Goal: Information Seeking & Learning: Compare options

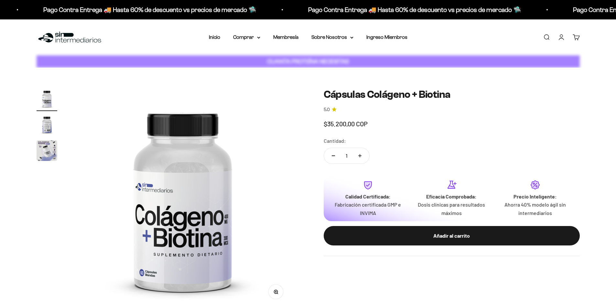
click at [48, 129] on img "Ir al artículo 2" at bounding box center [47, 124] width 21 height 21
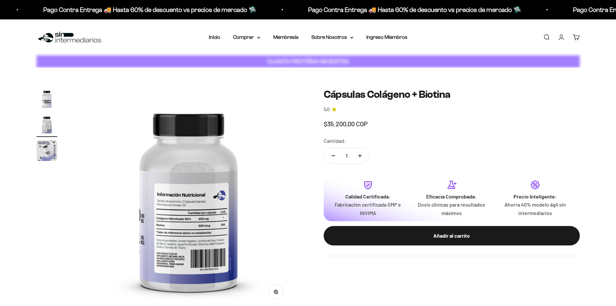
scroll to position [0, 228]
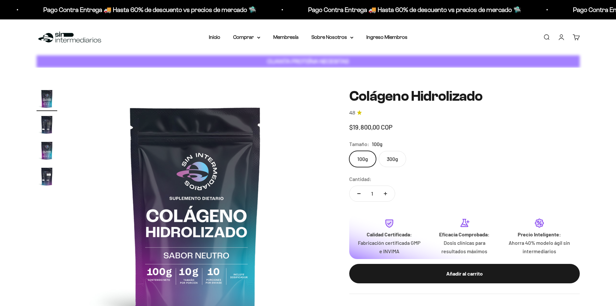
click at [393, 163] on label "300g" at bounding box center [392, 159] width 27 height 16
click at [349, 151] on input "300g" at bounding box center [349, 150] width 0 height 0
radio input "true"
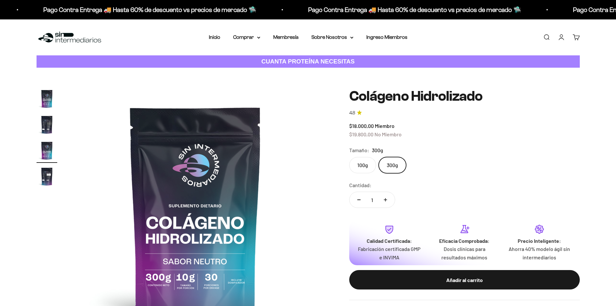
click at [40, 119] on img "Ir al artículo 2" at bounding box center [47, 124] width 21 height 21
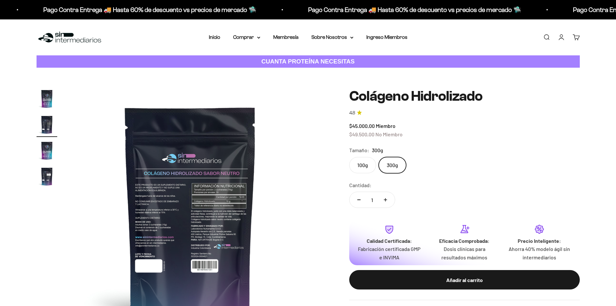
scroll to position [0, 253]
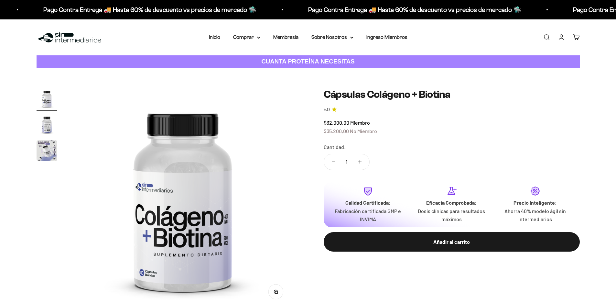
click at [52, 152] on img "Ir al artículo 3" at bounding box center [47, 150] width 21 height 21
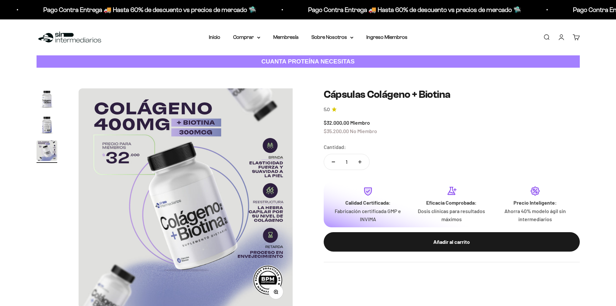
click at [43, 118] on img "Ir al artículo 2" at bounding box center [47, 124] width 21 height 21
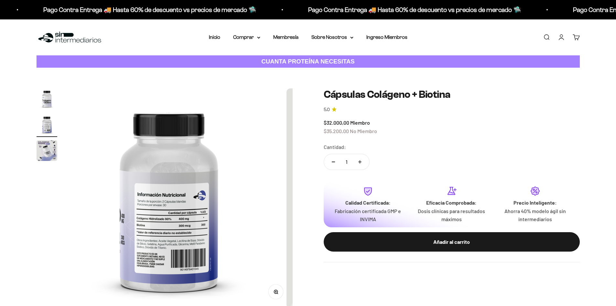
scroll to position [0, 228]
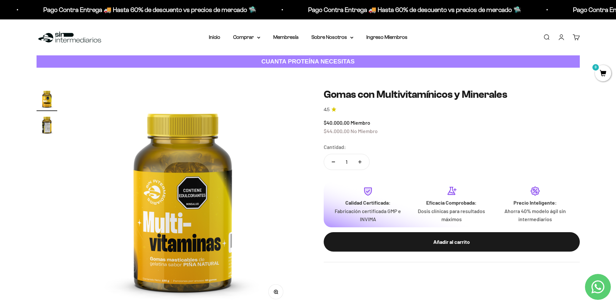
click at [51, 123] on img "Ir al artículo 2" at bounding box center [47, 124] width 21 height 21
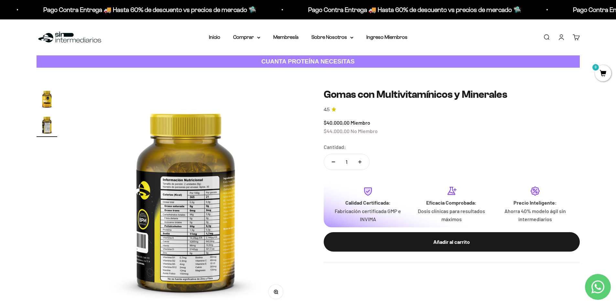
scroll to position [0, 228]
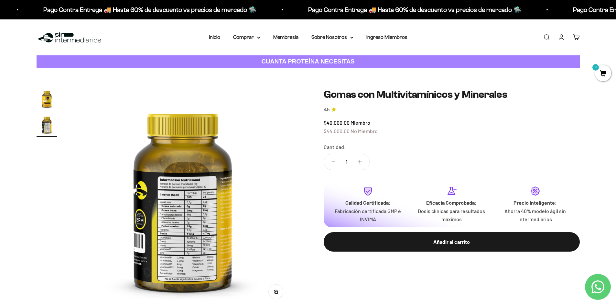
click at [188, 204] on img at bounding box center [183, 198] width 220 height 220
click at [190, 238] on img at bounding box center [183, 198] width 220 height 220
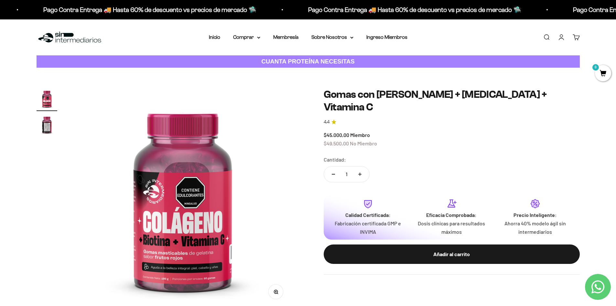
click at [56, 125] on img "Ir al artículo 2" at bounding box center [47, 124] width 21 height 21
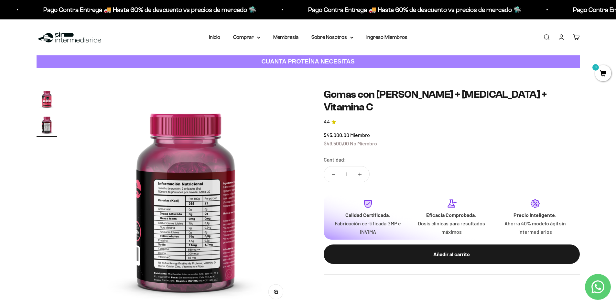
scroll to position [0, 228]
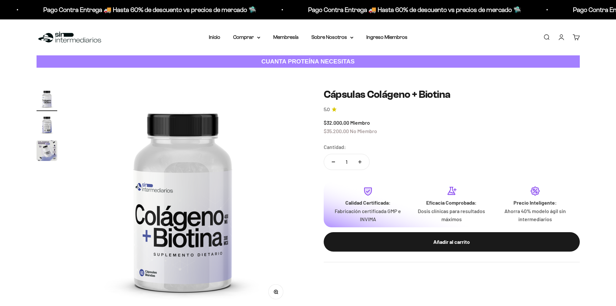
click at [46, 132] on img "Ir al artículo 2" at bounding box center [47, 124] width 21 height 21
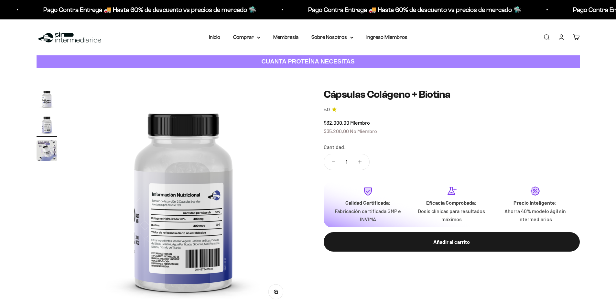
scroll to position [0, 228]
